Goal: Book appointment/travel/reservation

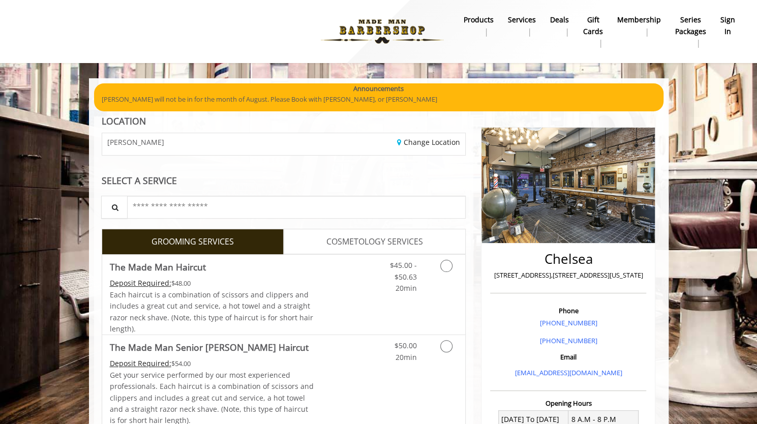
click at [723, 23] on b "sign in" at bounding box center [728, 25] width 15 height 23
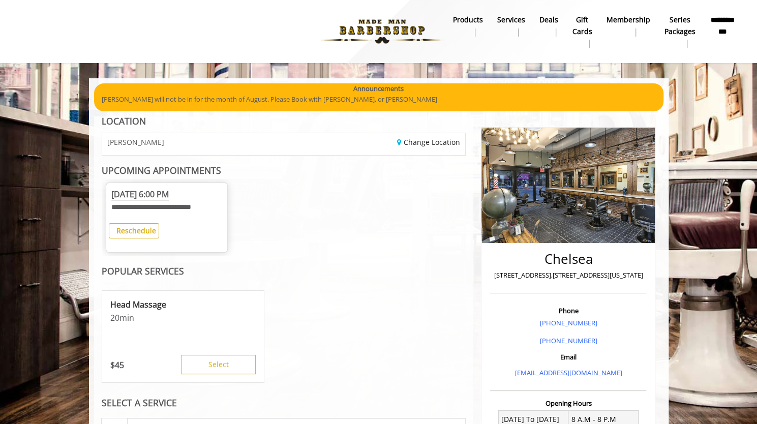
click at [220, 227] on div "Reschedule" at bounding box center [166, 230] width 119 height 15
click at [169, 197] on span "[DATE] 6:00 PM" at bounding box center [139, 195] width 57 height 12
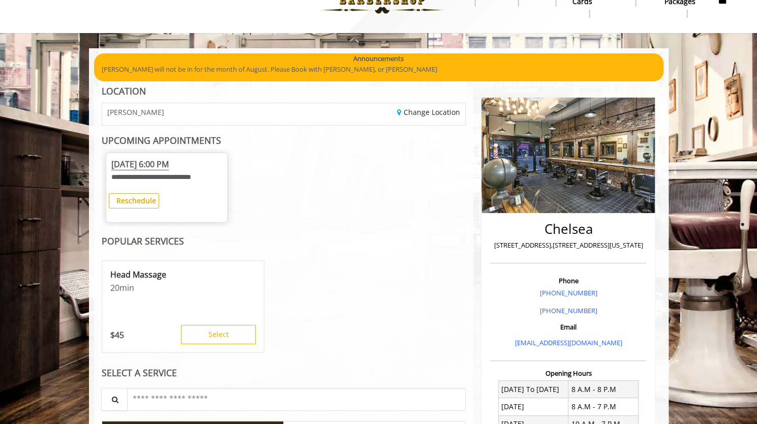
scroll to position [29, 0]
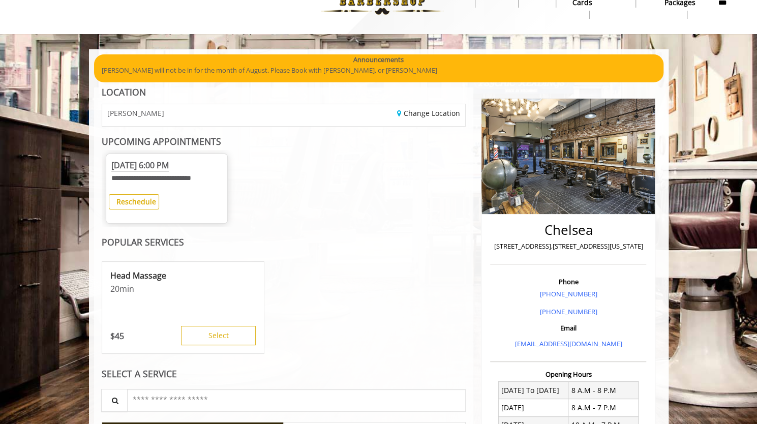
click at [169, 170] on span "[DATE] 6:00 PM" at bounding box center [139, 166] width 57 height 12
click at [147, 194] on button "Reschedule" at bounding box center [134, 201] width 50 height 15
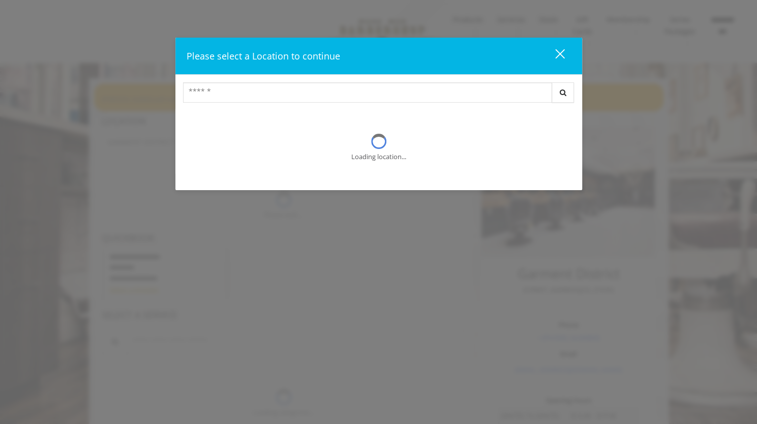
scroll to position [29, 0]
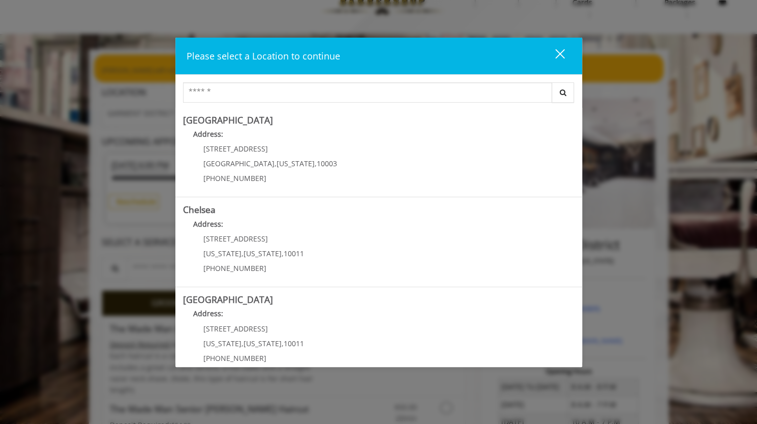
click at [566, 43] on div "Please select a Location to continue close" at bounding box center [378, 56] width 407 height 37
click at [561, 61] on div "close" at bounding box center [554, 55] width 20 height 15
